Goal: Task Accomplishment & Management: Use online tool/utility

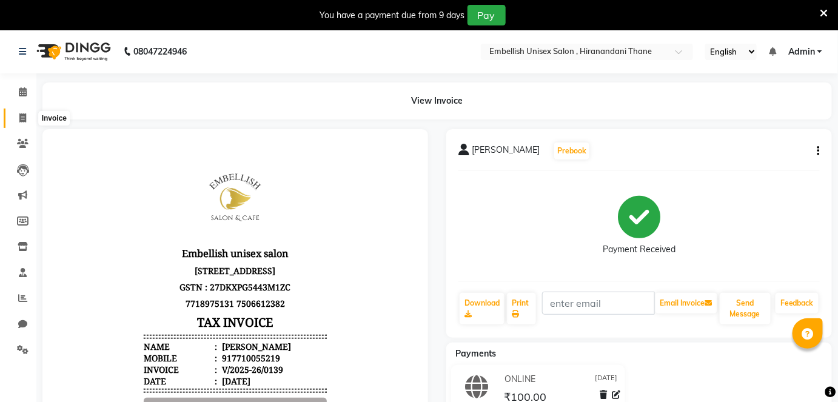
click at [18, 118] on span at bounding box center [22, 119] width 21 height 14
select select "8665"
select select "service"
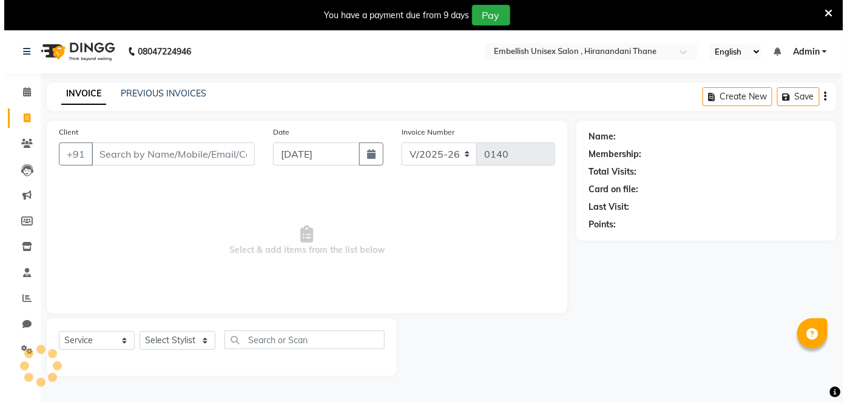
scroll to position [29, 0]
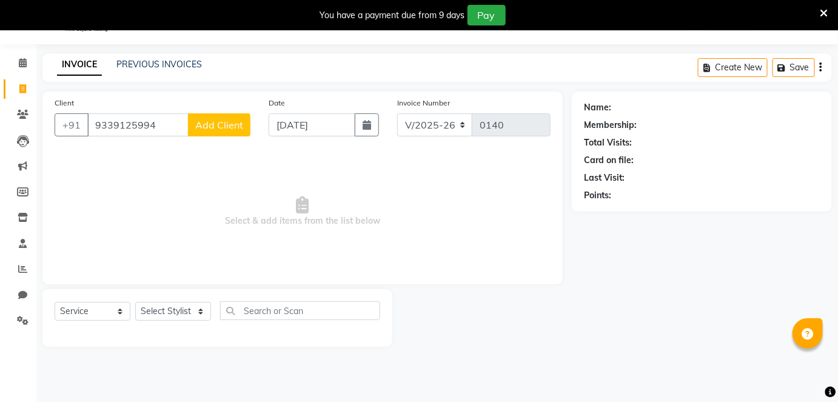
type input "9339125994"
click at [226, 131] on button "Add Client" at bounding box center [219, 124] width 62 height 23
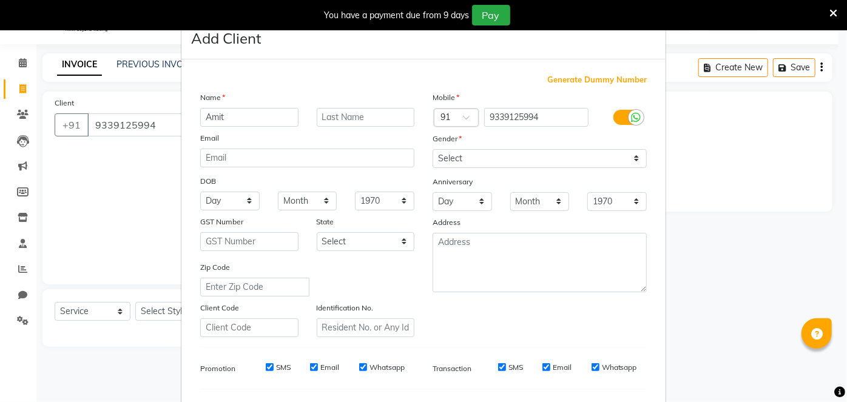
type input "Amit"
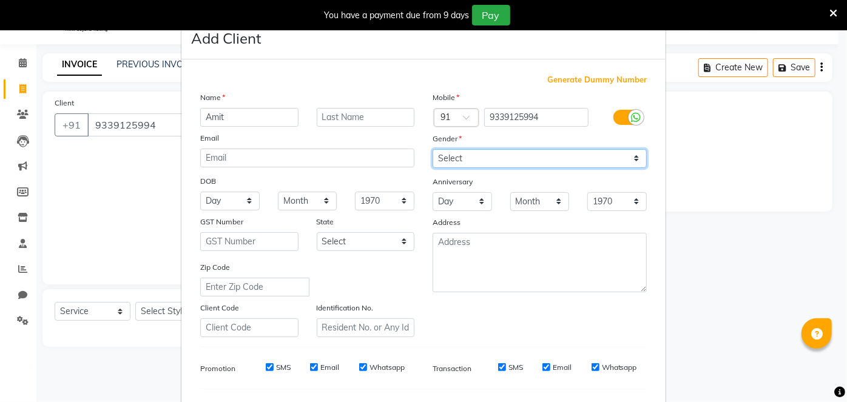
click at [631, 157] on select "Select [DEMOGRAPHIC_DATA] [DEMOGRAPHIC_DATA] Other Prefer Not To Say" at bounding box center [540, 158] width 214 height 19
select select "[DEMOGRAPHIC_DATA]"
click at [433, 149] on select "Select [DEMOGRAPHIC_DATA] [DEMOGRAPHIC_DATA] Other Prefer Not To Say" at bounding box center [540, 158] width 214 height 19
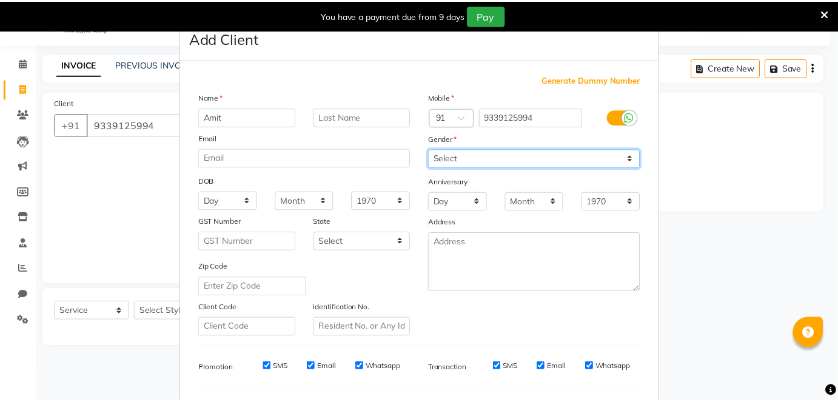
scroll to position [157, 0]
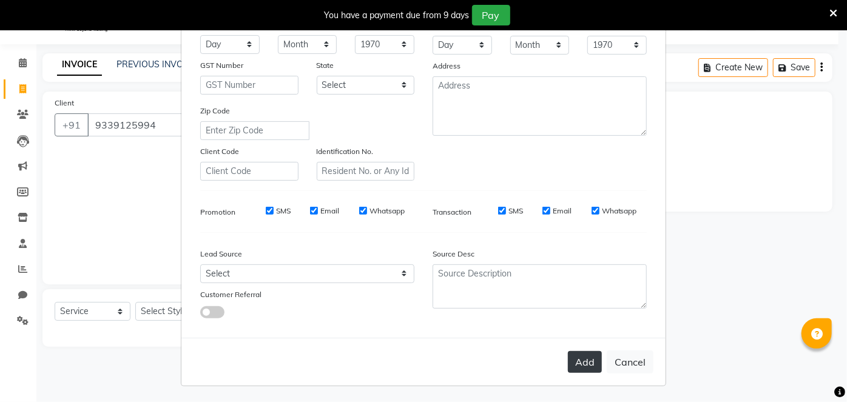
click at [584, 363] on button "Add" at bounding box center [585, 362] width 34 height 22
select select
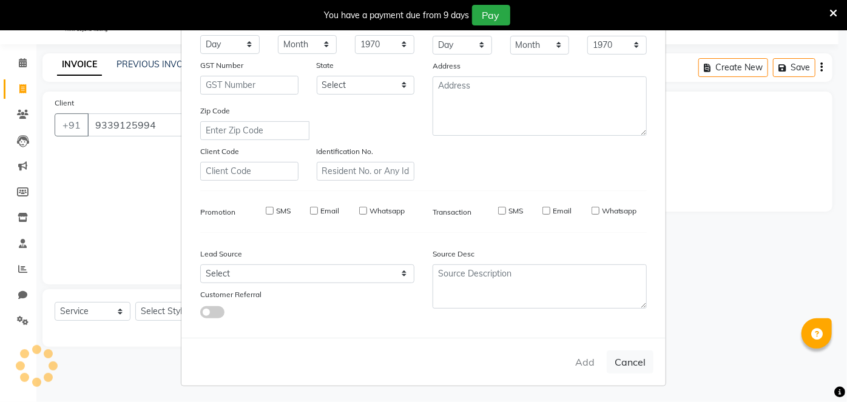
select select
checkbox input "false"
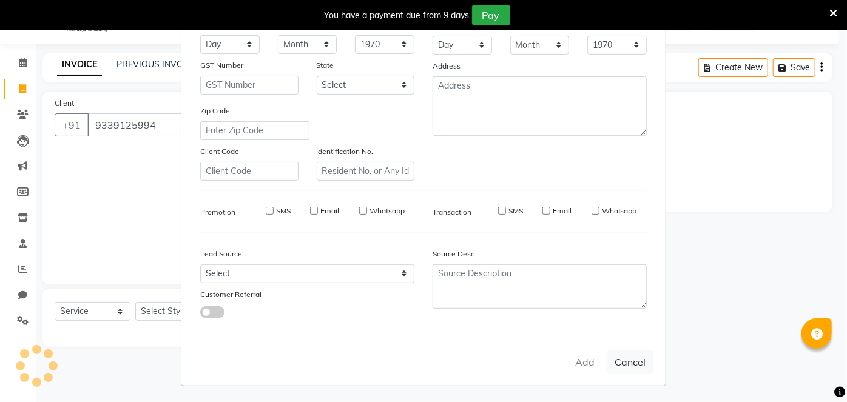
checkbox input "false"
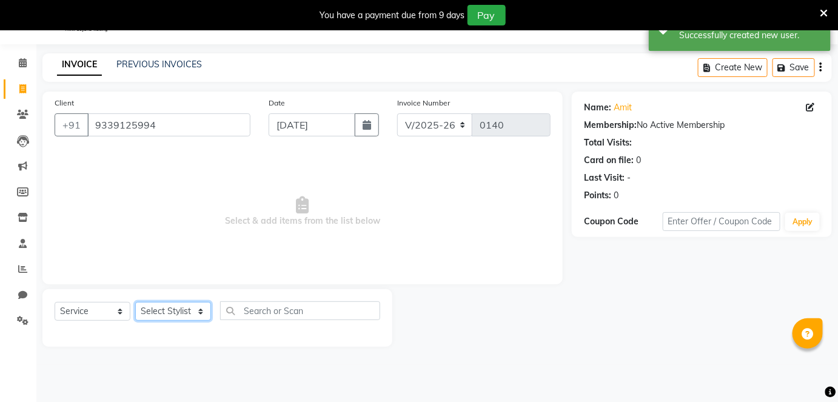
click at [204, 310] on select "Select Stylist [PERSON_NAME] Poonam Samir Tappu [PERSON_NAME]" at bounding box center [173, 311] width 76 height 19
select select "87270"
click at [135, 302] on select "Select Stylist [PERSON_NAME] Poonam Samir Tappu [PERSON_NAME]" at bounding box center [173, 311] width 76 height 19
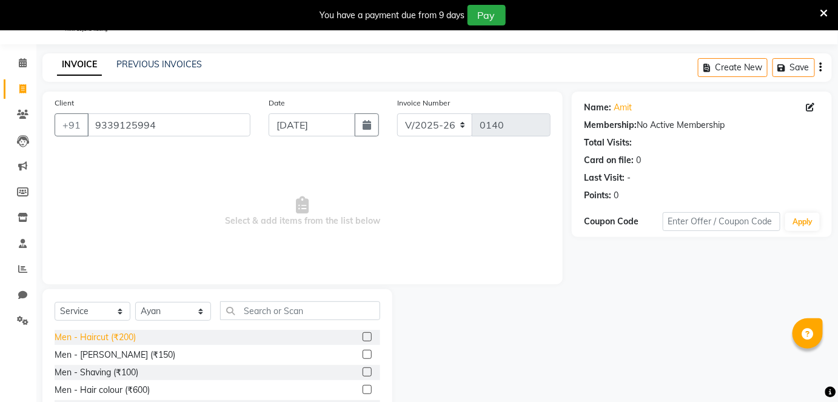
click at [126, 337] on div "Men - Haircut (₹200)" at bounding box center [95, 337] width 81 height 13
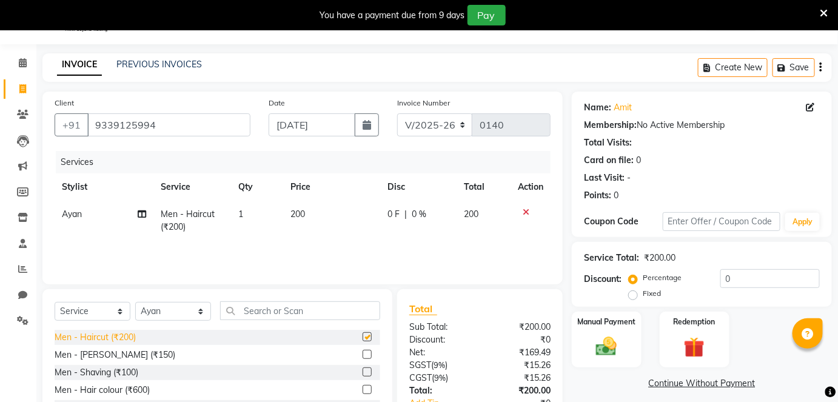
checkbox input "false"
click at [610, 347] on img at bounding box center [606, 346] width 35 height 25
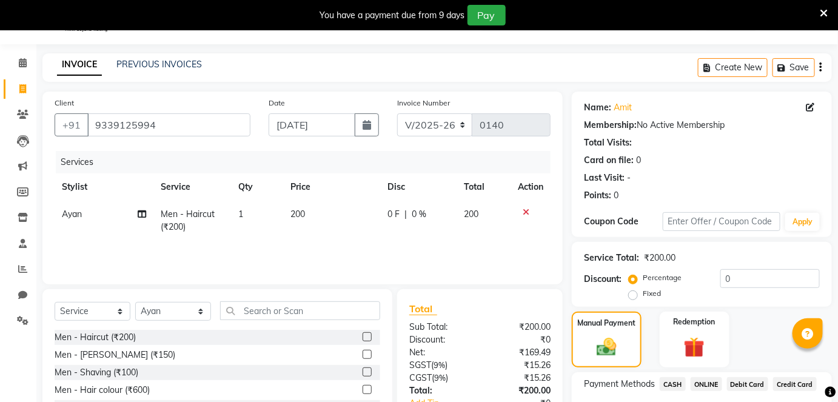
click at [709, 380] on span "ONLINE" at bounding box center [707, 384] width 32 height 14
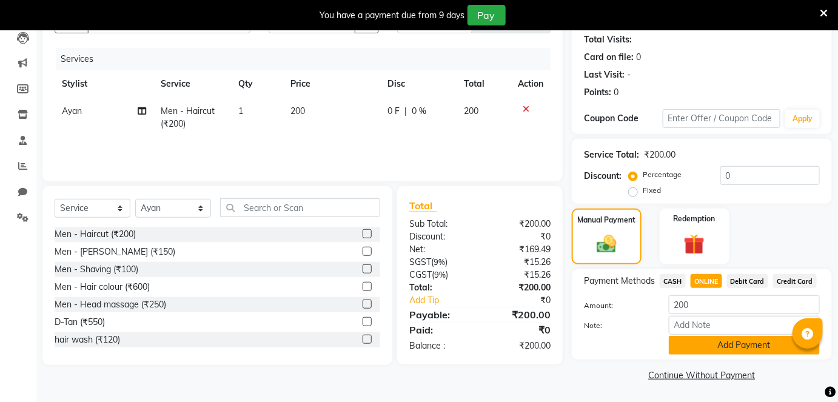
click at [710, 342] on button "Add Payment" at bounding box center [744, 345] width 151 height 19
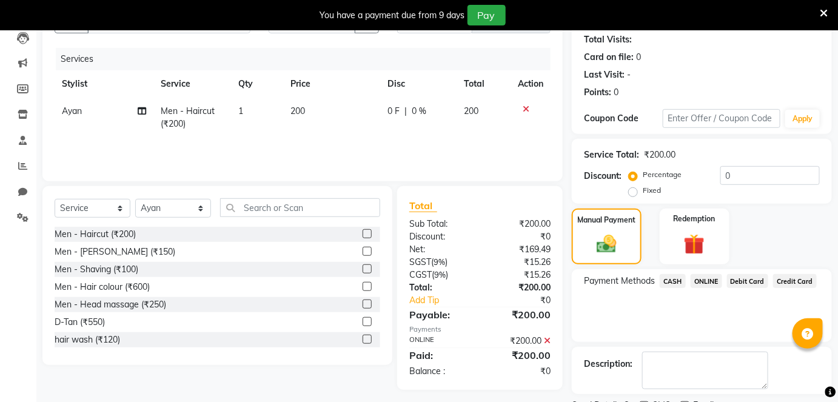
scroll to position [183, 0]
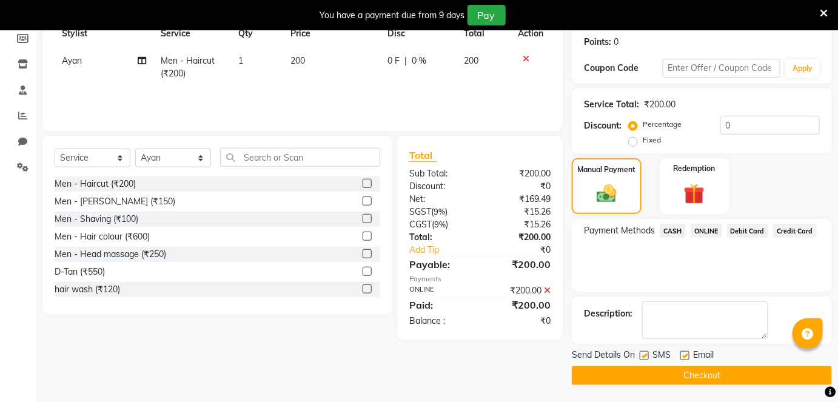
click at [709, 376] on button "Checkout" at bounding box center [702, 375] width 260 height 19
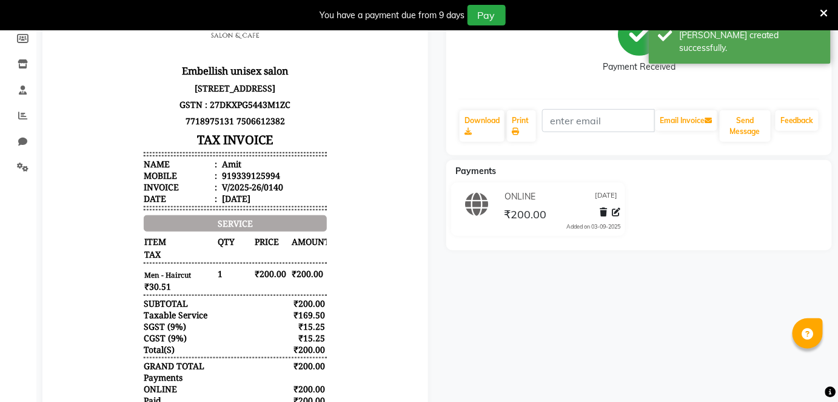
scroll to position [311, 0]
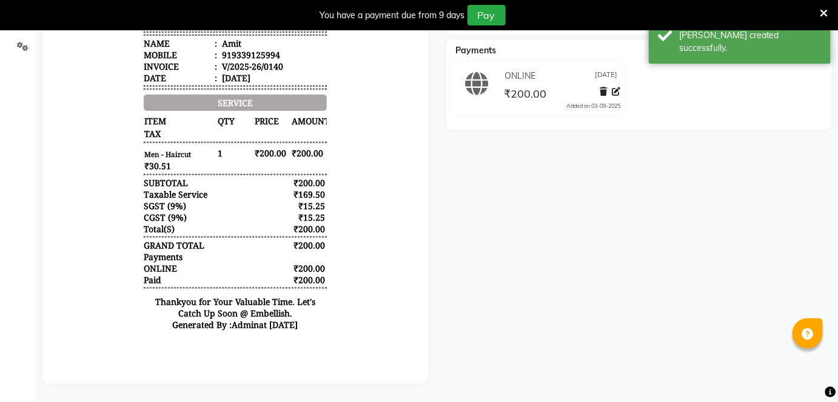
select select "service"
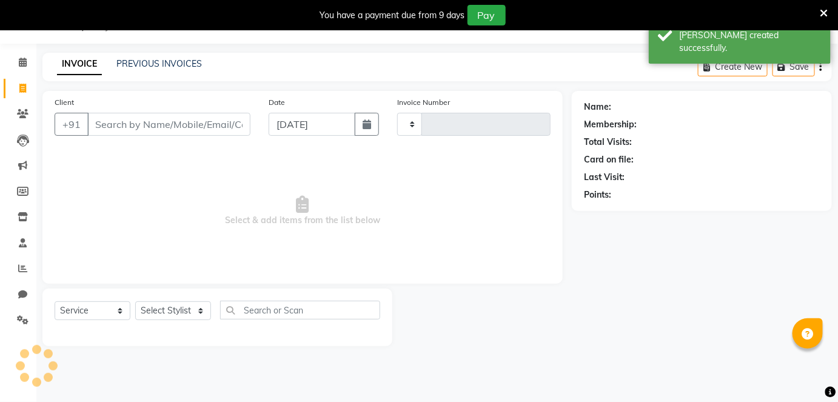
type input "0141"
select select "8665"
